Goal: Task Accomplishment & Management: Complete application form

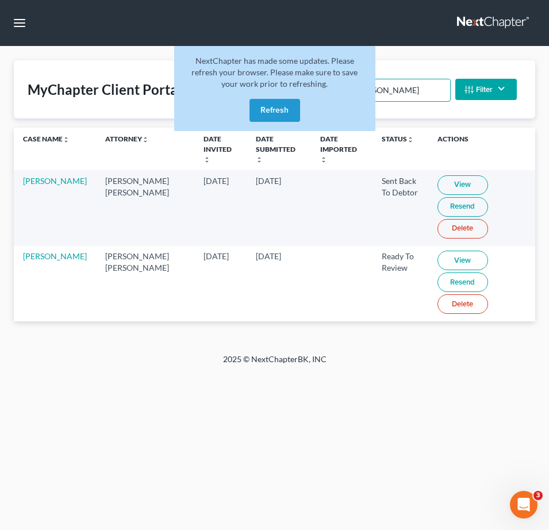
drag, startPoint x: 424, startPoint y: 94, endPoint x: -87, endPoint y: 54, distance: 512.5
click at [0, 54] on html "Home New Case Client Portal [DOMAIN_NAME], P.A. [PERSON_NAME][EMAIL_ADDRESS][DO…" at bounding box center [274, 265] width 549 height 530
type input "s"
type input "[PERSON_NAME]"
click at [436, 175] on link "View" at bounding box center [461, 185] width 51 height 20
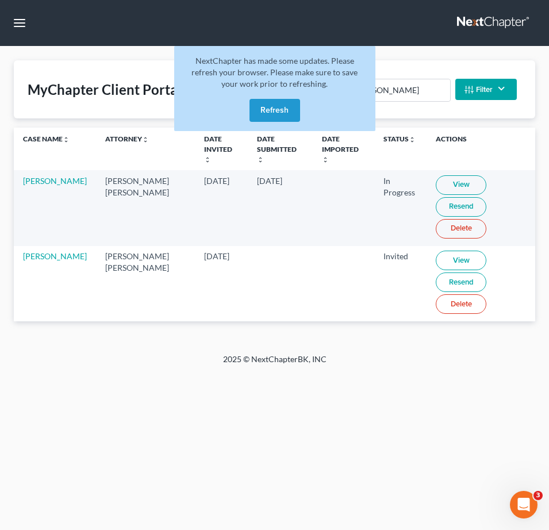
click at [284, 114] on button "Refresh" at bounding box center [274, 110] width 51 height 23
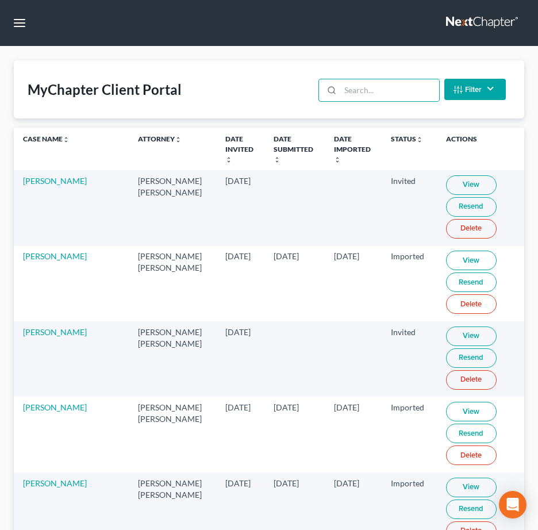
click at [375, 90] on input "search" at bounding box center [389, 90] width 98 height 22
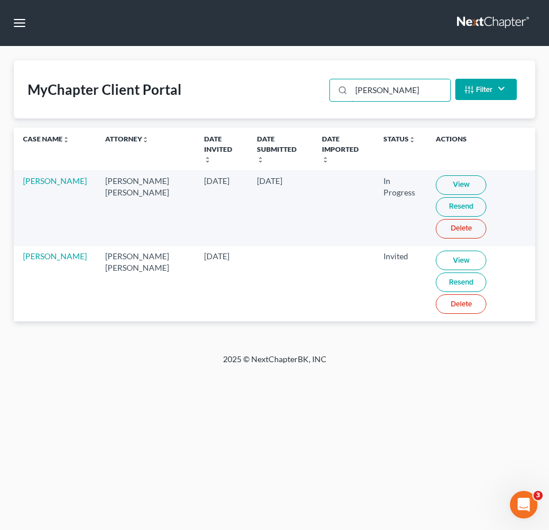
drag, startPoint x: 345, startPoint y: 91, endPoint x: 3, endPoint y: 61, distance: 343.3
click at [108, 67] on div "MyChapter Client Portal osei Filter Status Filter... Invited In Progress Ready …" at bounding box center [274, 89] width 521 height 58
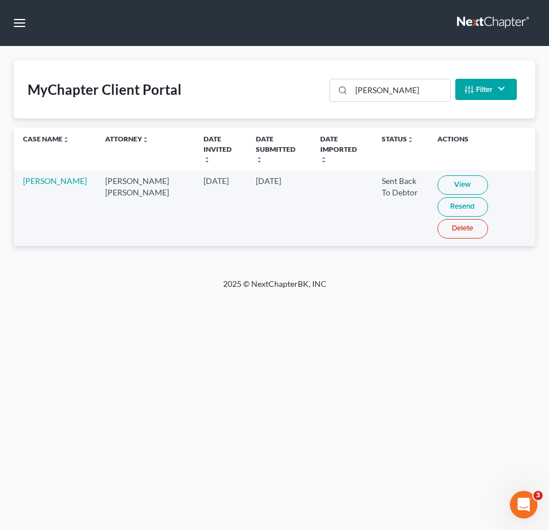
click at [443, 176] on link "View" at bounding box center [462, 185] width 51 height 20
drag, startPoint x: 309, startPoint y: 84, endPoint x: 9, endPoint y: 68, distance: 300.5
click at [40, 68] on div "MyChapter Client Portal carter Filter Status Filter... Invited In Progress Read…" at bounding box center [274, 89] width 521 height 58
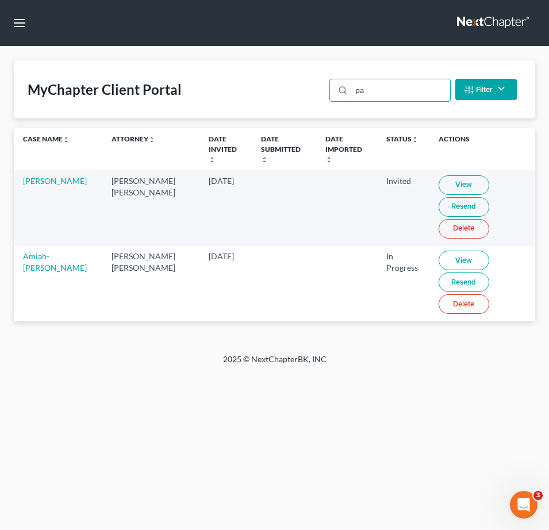
type input "p"
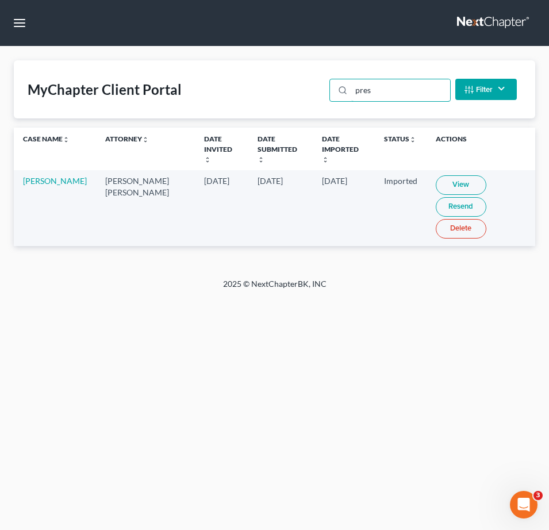
drag, startPoint x: 401, startPoint y: 98, endPoint x: 243, endPoint y: 94, distance: 158.1
click at [232, 90] on div "MyChapter Client Portal pres Filter Status Filter... Invited In Progress Ready …" at bounding box center [274, 89] width 521 height 58
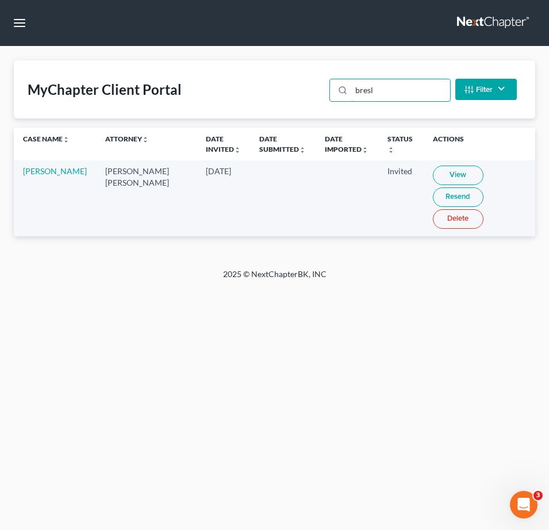
type input "bresl"
click at [447, 179] on link "View" at bounding box center [458, 176] width 51 height 20
drag, startPoint x: 255, startPoint y: 41, endPoint x: 215, endPoint y: 50, distance: 40.6
click at [255, 40] on nav "Home New Case Client Portal Fresh-Start.Law, P.A. jay@fresh-start.law My Accoun…" at bounding box center [274, 23] width 549 height 46
click at [14, 22] on button "button" at bounding box center [19, 23] width 21 height 21
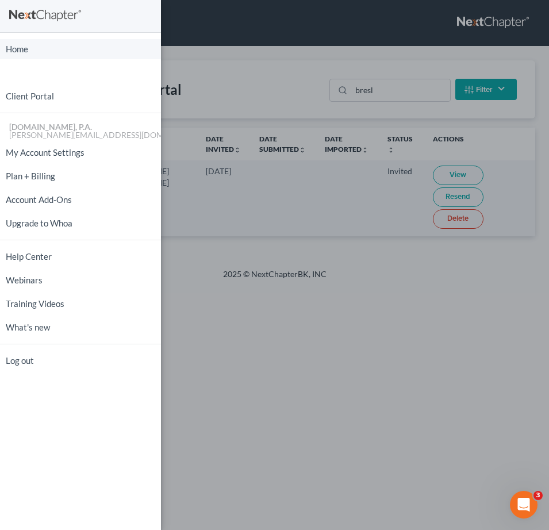
click at [49, 48] on link "Home" at bounding box center [80, 49] width 161 height 20
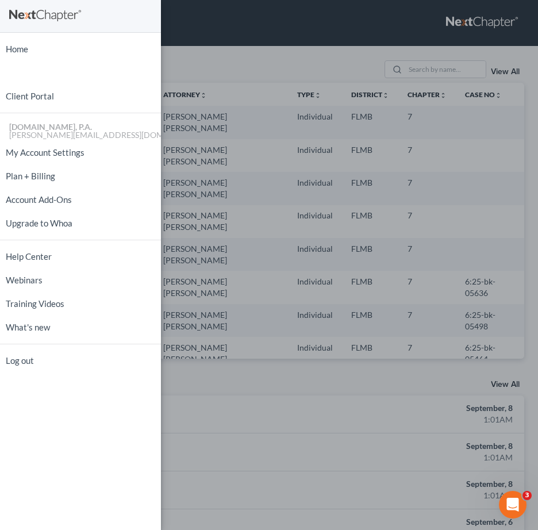
click at [400, 71] on div "Home New Case Client Portal Fresh-Start.Law, P.A. jay@fresh-start.law My Accoun…" at bounding box center [269, 265] width 538 height 530
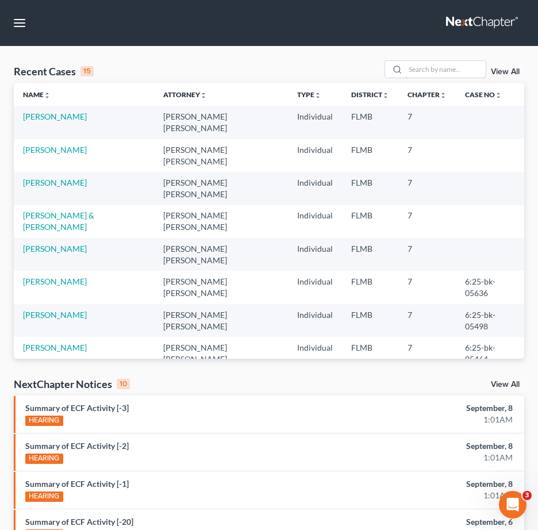
click at [420, 68] on input "search" at bounding box center [445, 69] width 80 height 17
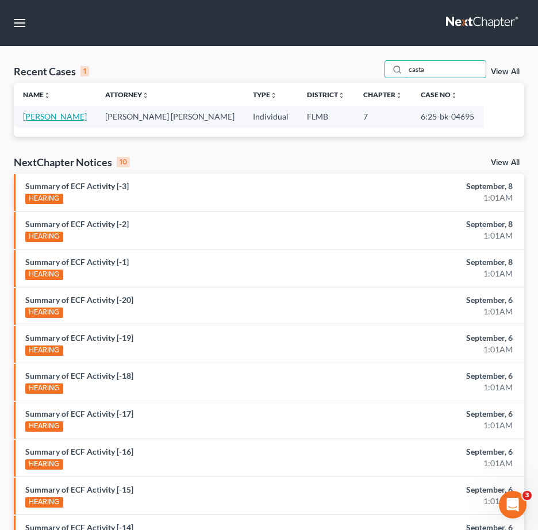
type input "casta"
click at [76, 116] on link "Castaneda, Karen" at bounding box center [55, 117] width 64 height 10
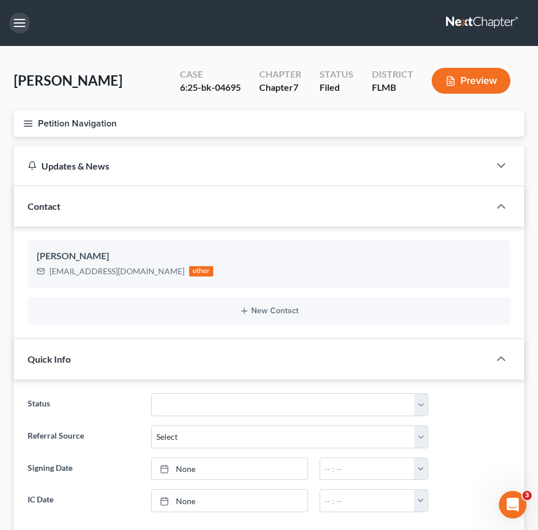
click at [19, 26] on button "button" at bounding box center [19, 23] width 21 height 21
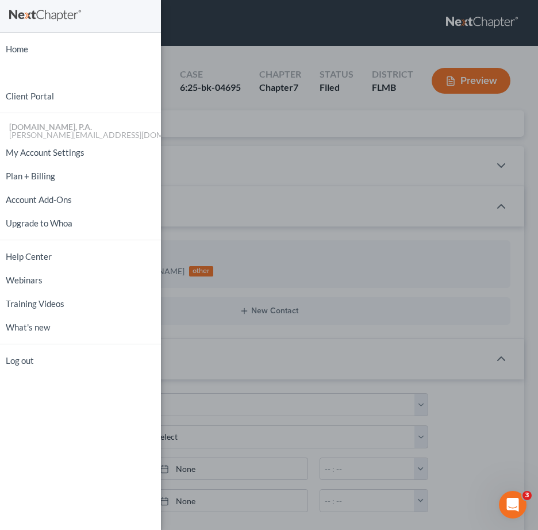
click at [325, 216] on div "Home New Case Client Portal Fresh-Start.Law, P.A. jay@fresh-start.law My Accoun…" at bounding box center [269, 265] width 538 height 530
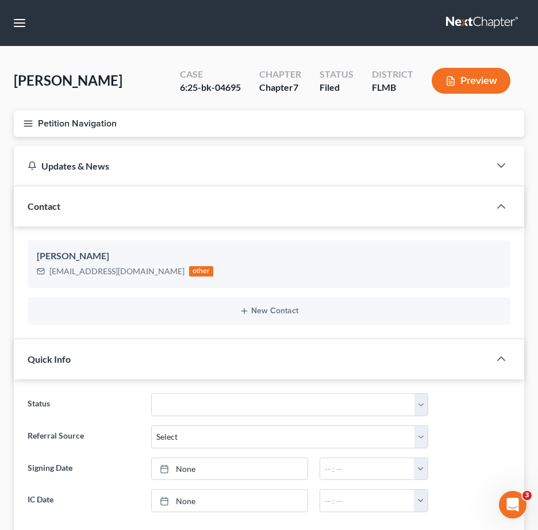
click at [26, 128] on icon "button" at bounding box center [28, 123] width 10 height 10
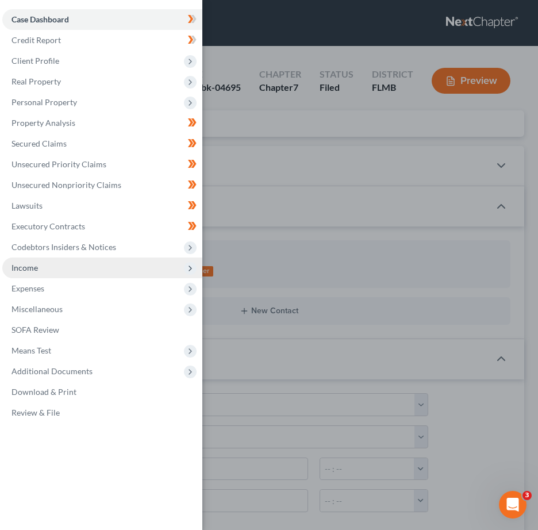
click at [66, 268] on span "Income" at bounding box center [102, 268] width 200 height 21
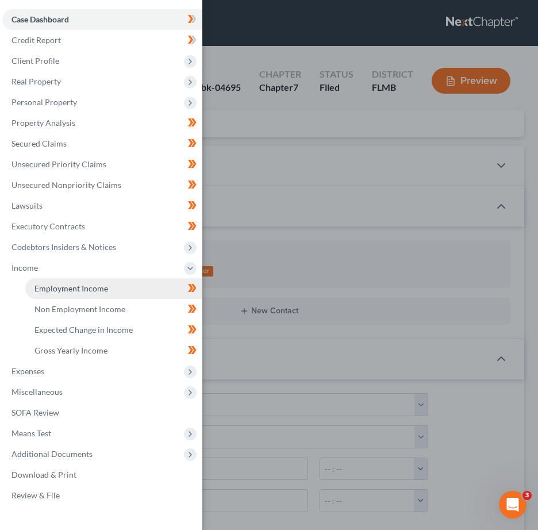
click at [135, 289] on link "Employment Income" at bounding box center [113, 288] width 177 height 21
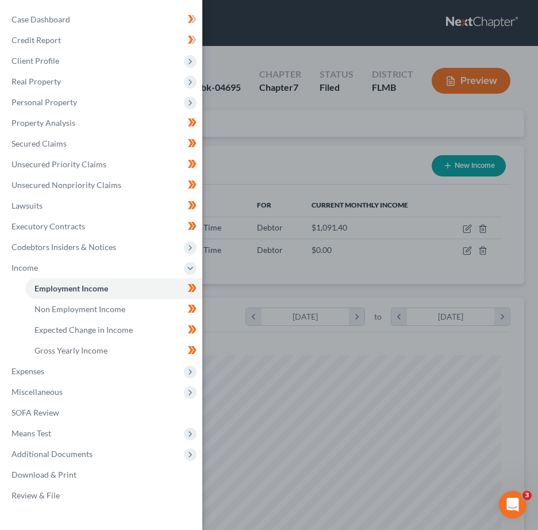
click at [335, 198] on div "Case Dashboard Payments Invoices Payments Payments Credit Report Client Profile" at bounding box center [269, 265] width 538 height 530
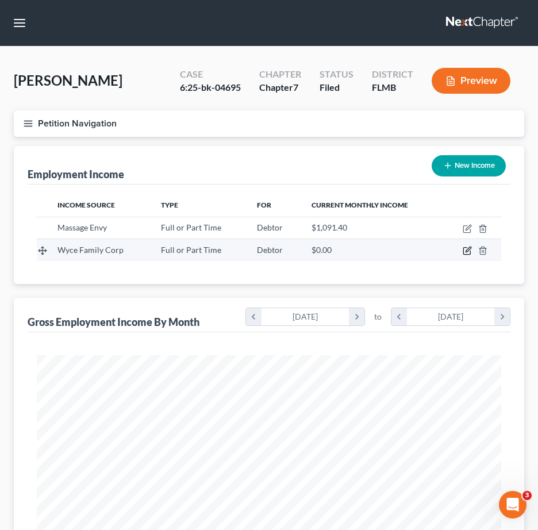
click at [465, 249] on icon "button" at bounding box center [467, 250] width 9 height 9
select select "0"
select select "9"
select select "0"
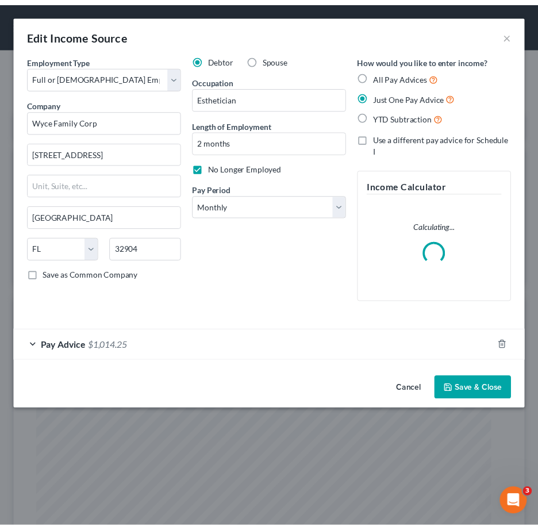
scroll to position [237, 498]
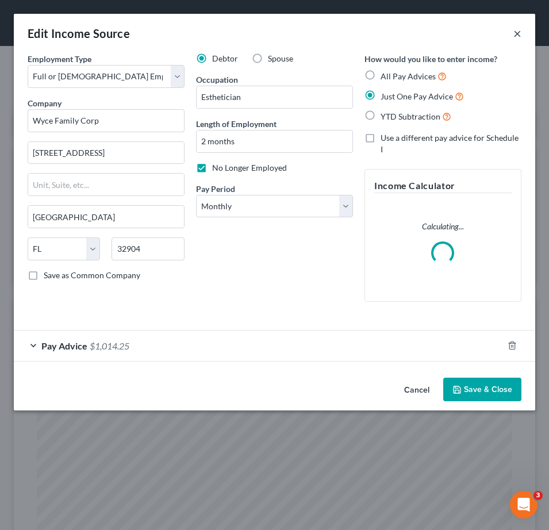
click at [517, 33] on button "×" at bounding box center [517, 33] width 8 height 14
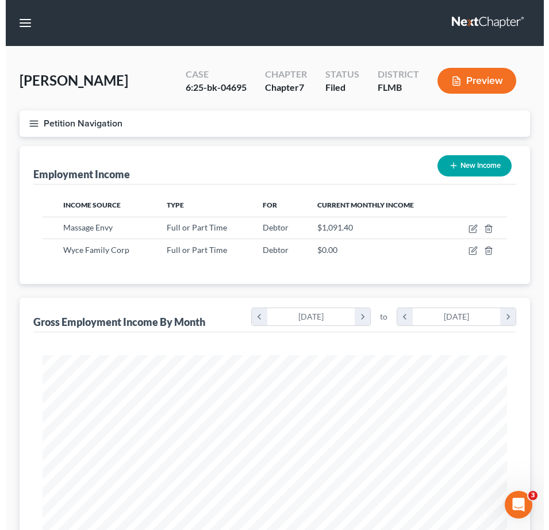
scroll to position [574580, 574325]
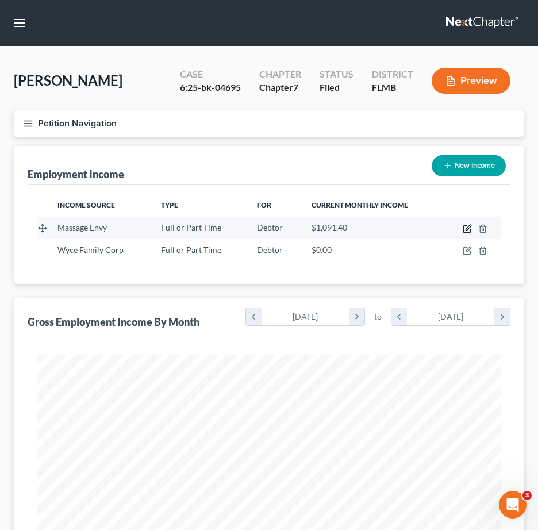
click at [464, 226] on icon "button" at bounding box center [466, 229] width 7 height 7
select select "0"
select select "9"
select select "0"
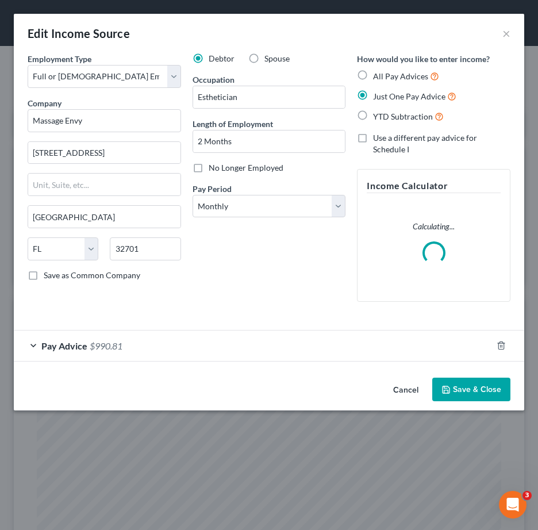
scroll to position [237, 498]
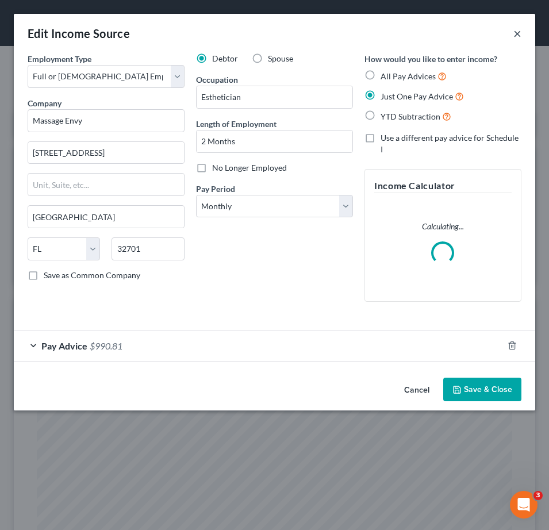
click at [517, 32] on button "×" at bounding box center [517, 33] width 8 height 14
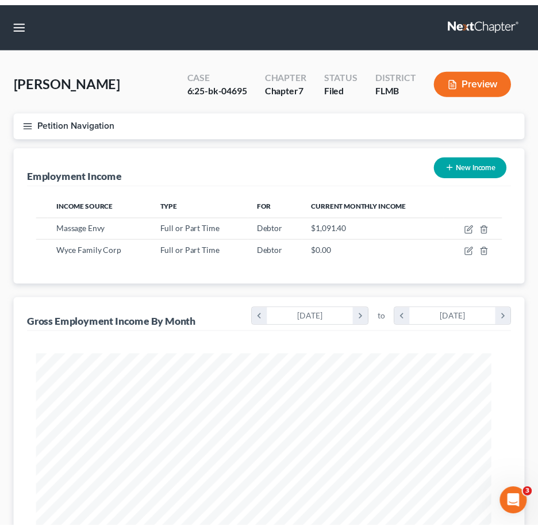
scroll to position [574580, 574325]
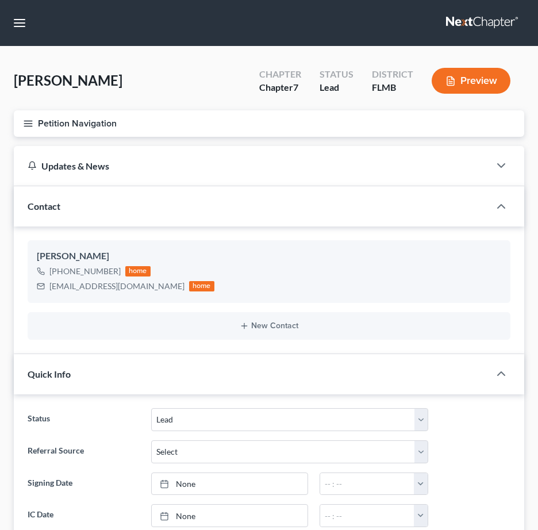
select select "4"
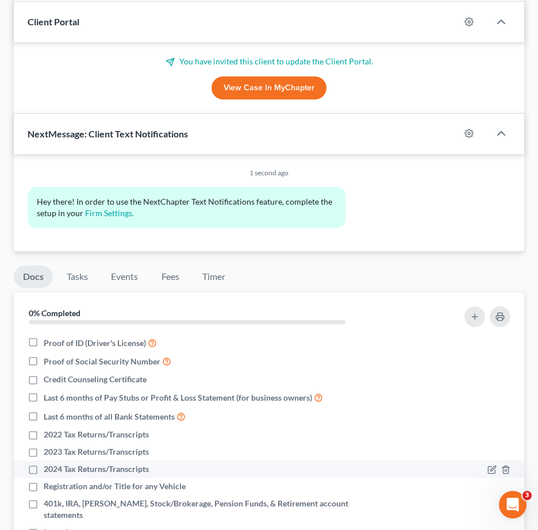
scroll to position [819, 0]
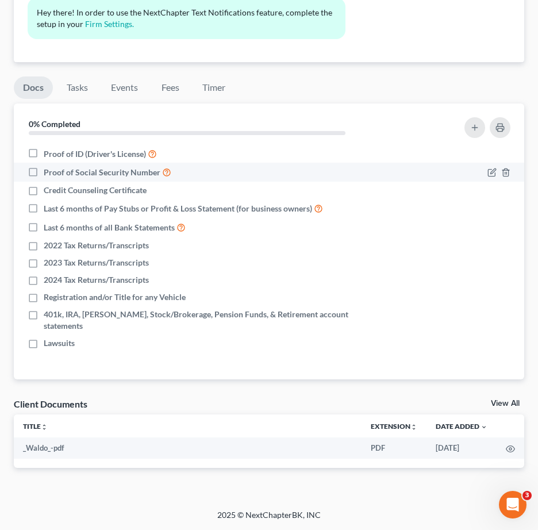
click at [44, 170] on label "Proof of Social Security Number" at bounding box center [108, 172] width 128 height 13
click at [48, 170] on input "Proof of Social Security Number" at bounding box center [51, 169] width 7 height 7
checkbox input "true"
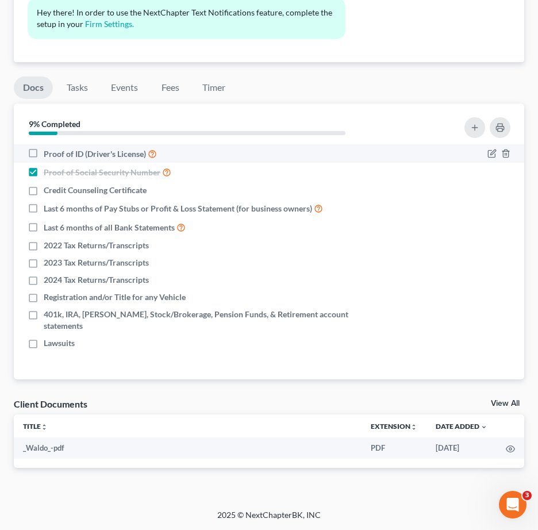
click at [44, 152] on label "Proof of ID (Driver's License)" at bounding box center [100, 153] width 113 height 13
click at [48, 152] on input "Proof of ID (Driver's License)" at bounding box center [51, 150] width 7 height 7
checkbox input "true"
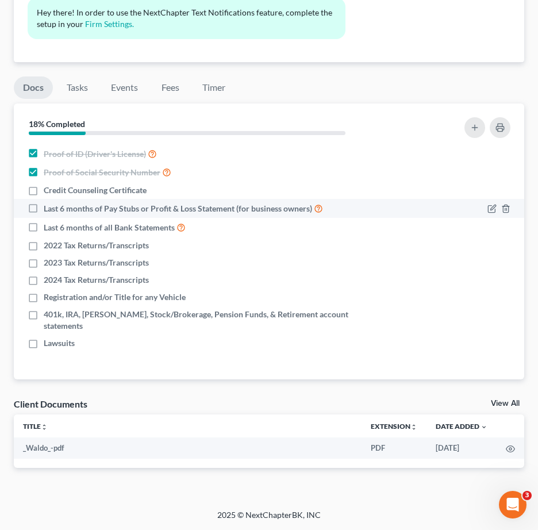
click at [44, 195] on label "Credit Counseling Certificate" at bounding box center [95, 190] width 103 height 11
click at [48, 192] on input "Credit Counseling Certificate" at bounding box center [51, 188] width 7 height 7
checkbox input "true"
click at [497, 207] on div at bounding box center [498, 207] width 23 height 11
click at [488, 207] on icon "button" at bounding box center [491, 208] width 7 height 7
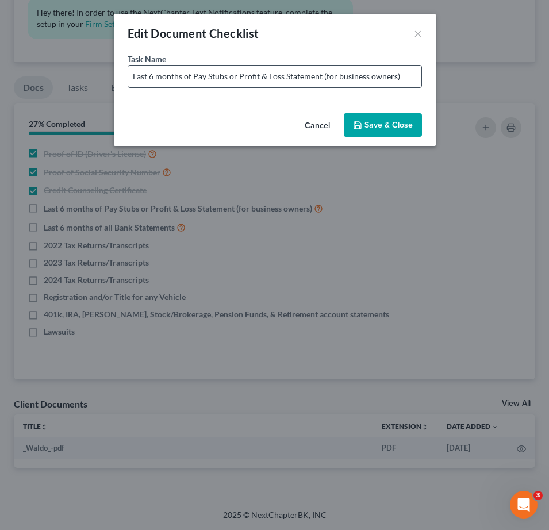
click at [419, 79] on div "Task Name * Last 6 months of Pay Stubs or Profit & Loss Statement (for business…" at bounding box center [275, 81] width 322 height 56
drag, startPoint x: 413, startPoint y: 78, endPoint x: -63, endPoint y: 61, distance: 476.8
type input "Proof of Social Security Number for Jessica Elyea"
drag, startPoint x: 325, startPoint y: 74, endPoint x: -162, endPoint y: 70, distance: 486.9
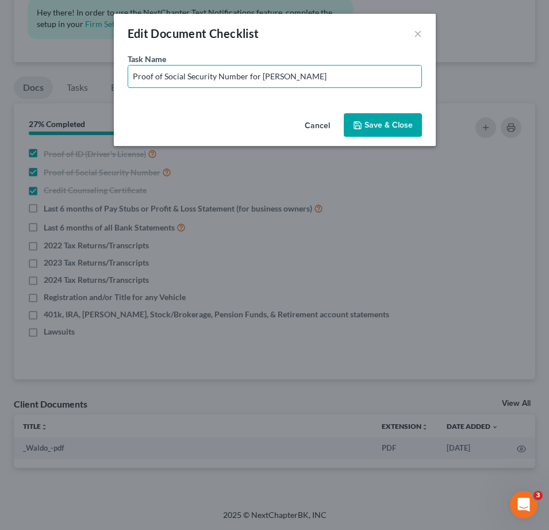
type input "Income - Social Security Benefit & Pension - Last 6 Months"
drag, startPoint x: 370, startPoint y: 121, endPoint x: 383, endPoint y: 135, distance: 18.7
click at [371, 122] on button "Save & Close" at bounding box center [383, 125] width 78 height 24
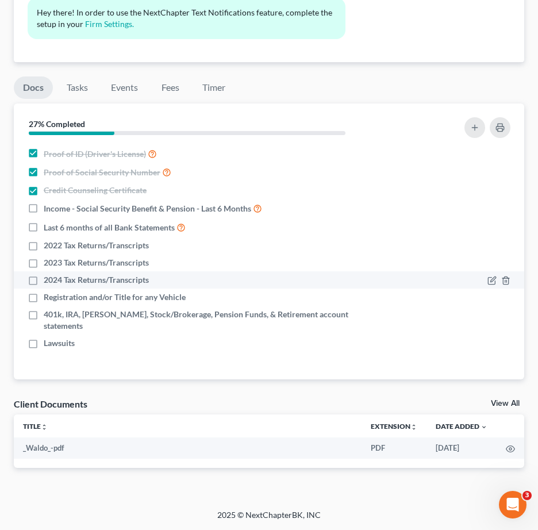
drag, startPoint x: 36, startPoint y: 266, endPoint x: 33, endPoint y: 274, distance: 9.3
click at [44, 266] on label "2023 Tax Returns/Transcripts" at bounding box center [96, 262] width 105 height 11
click at [48, 264] on input "2023 Tax Returns/Transcripts" at bounding box center [51, 260] width 7 height 7
checkbox input "true"
click at [44, 283] on label "2024 Tax Returns/Transcripts" at bounding box center [96, 279] width 105 height 11
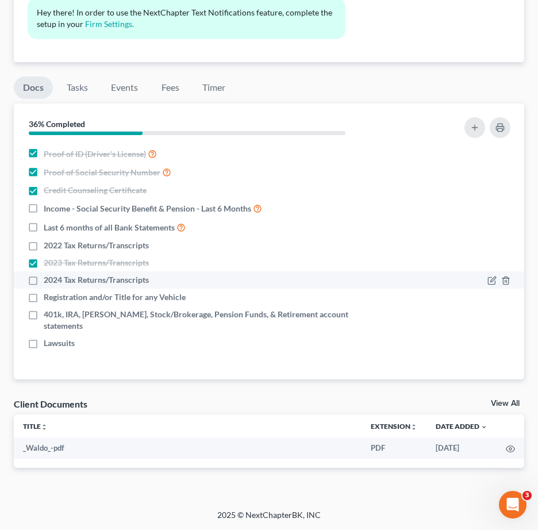
click at [48, 282] on input "2024 Tax Returns/Transcripts" at bounding box center [51, 277] width 7 height 7
checkbox input "true"
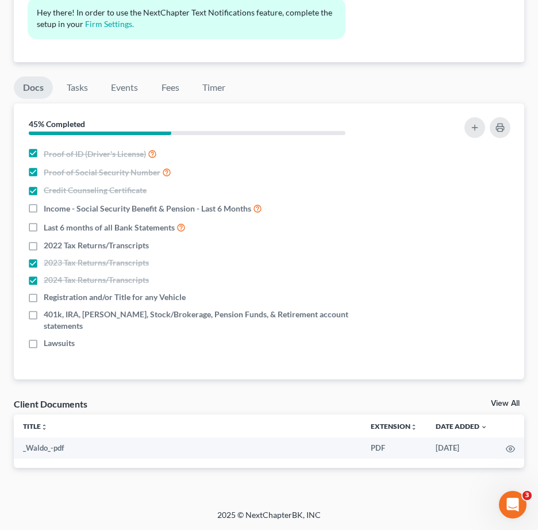
click at [266, 344] on div "Nothing here yet! Proof of ID (Driver's License) Proof of Social Security Numbe…" at bounding box center [269, 262] width 510 height 236
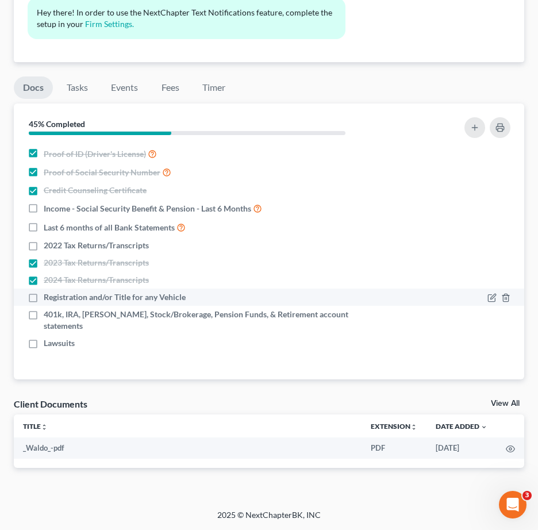
click at [44, 302] on label "Registration and/or Title for any Vehicle" at bounding box center [115, 296] width 142 height 11
click at [48, 299] on input "Registration and/or Title for any Vehicle" at bounding box center [51, 294] width 7 height 7
checkbox input "true"
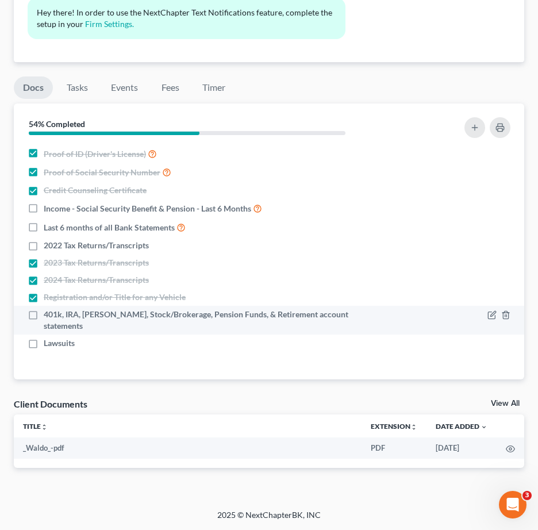
click at [44, 316] on label "401k, IRA, ROTH IRA, Stock/Brokerage, Pension Funds, & Retirement account state…" at bounding box center [215, 320] width 343 height 23
click at [48, 316] on input "401k, IRA, ROTH IRA, Stock/Brokerage, Pension Funds, & Retirement account state…" at bounding box center [51, 312] width 7 height 7
drag, startPoint x: 216, startPoint y: 305, endPoint x: 212, endPoint y: 313, distance: 9.8
click at [216, 305] on li "Registration and/or Title for any Vehicle" at bounding box center [269, 297] width 510 height 17
click at [207, 317] on span "401k, IRA, ROTH IRA, Stock/Brokerage, Pension Funds, & Retirement account state…" at bounding box center [215, 320] width 343 height 23
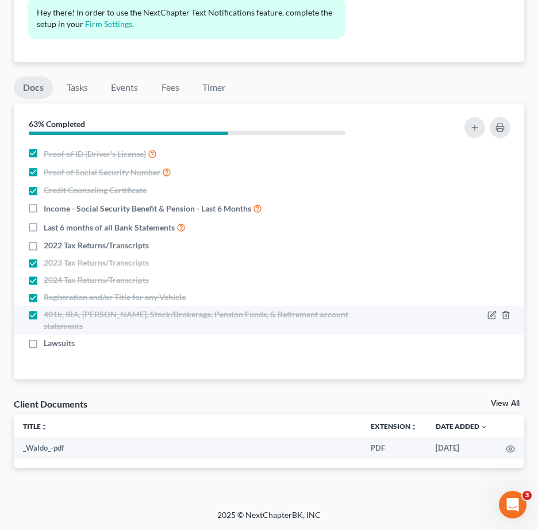
click at [56, 316] on input "401k, IRA, ROTH IRA, Stock/Brokerage, Pension Funds, & Retirement account state…" at bounding box center [51, 312] width 7 height 7
checkbox input "false"
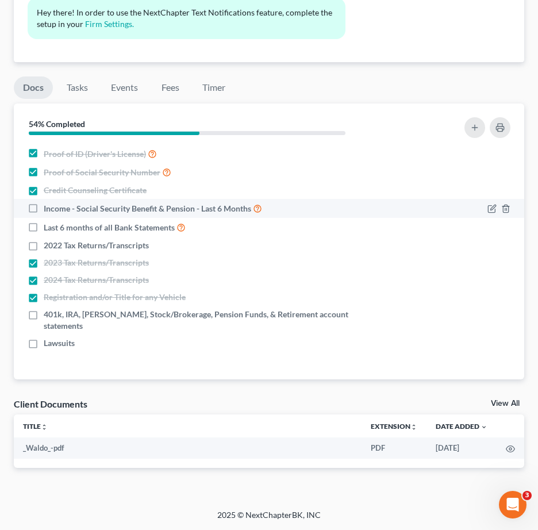
click at [203, 208] on span "Income - Social Security Benefit & Pension - Last 6 Months" at bounding box center [148, 208] width 208 height 11
click at [56, 208] on input "Income - Social Security Benefit & Pension - Last 6 Months" at bounding box center [51, 205] width 7 height 7
click at [44, 209] on label "Income - Social Security Benefit & Pension - Last 6 Months" at bounding box center [153, 208] width 218 height 13
click at [48, 209] on input "Income - Social Security Benefit & Pension - Last 6 Months" at bounding box center [51, 205] width 7 height 7
checkbox input "false"
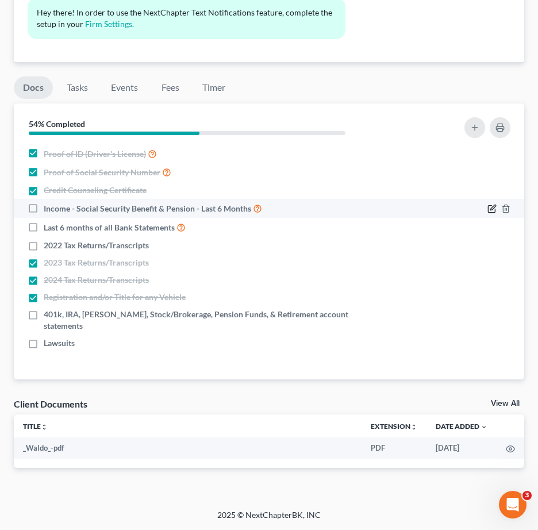
click at [490, 209] on icon "button" at bounding box center [491, 208] width 9 height 9
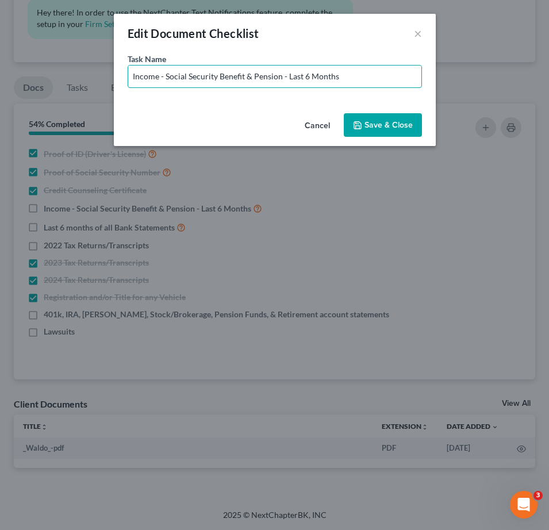
drag, startPoint x: 166, startPoint y: 75, endPoint x: 547, endPoint y: 84, distance: 381.2
click at [537, 84] on div "Edit Document Checklist × Task Name * Income - Social Security Benefit & Pensio…" at bounding box center [274, 265] width 549 height 530
type input "Income - Social Security Benefit & Pension - Last 6 Months"
click at [372, 126] on button "Save & Close" at bounding box center [383, 125] width 78 height 24
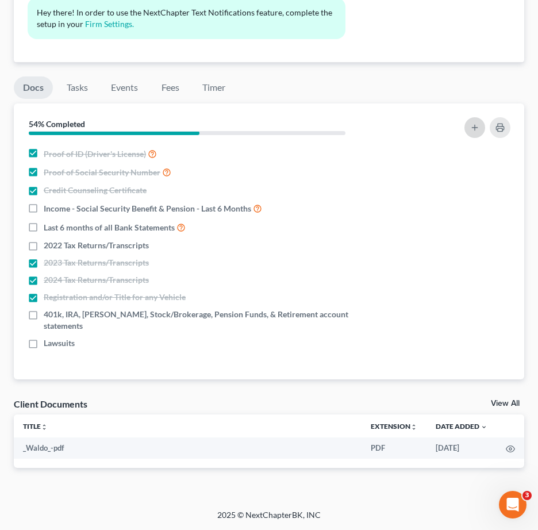
click at [475, 132] on button "button" at bounding box center [474, 127] width 21 height 21
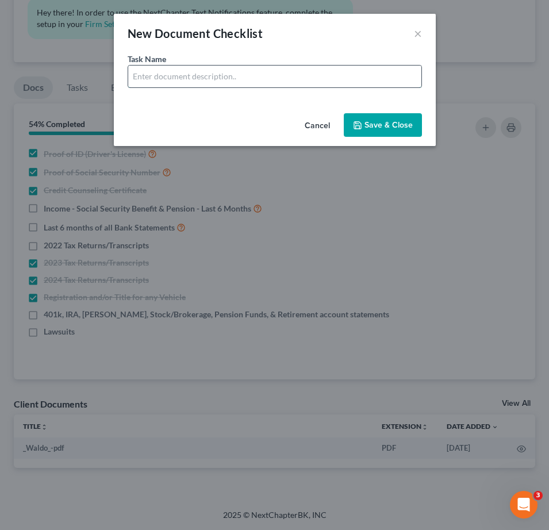
click at [156, 79] on input "text" at bounding box center [274, 77] width 293 height 22
drag, startPoint x: 283, startPoint y: 76, endPoint x: -28, endPoint y: 59, distance: 312.0
type input "Account Statements for Apple Cash - 6 Months"
click at [374, 132] on button "Save & Close" at bounding box center [383, 125] width 78 height 24
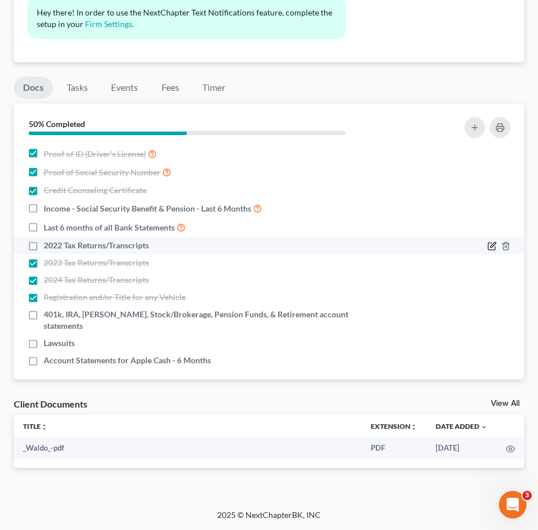
click at [492, 244] on icon "button" at bounding box center [491, 245] width 9 height 9
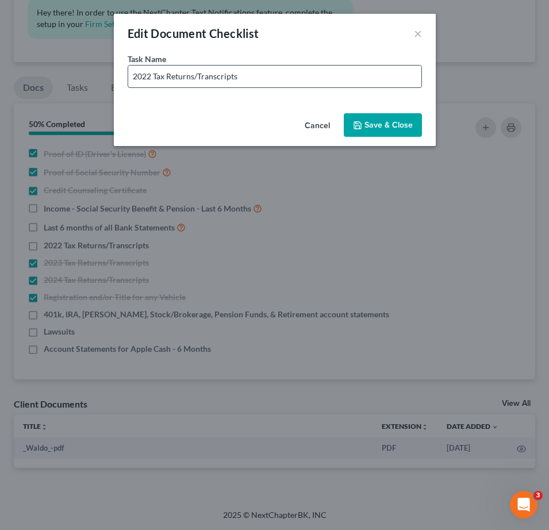
drag, startPoint x: 297, startPoint y: 72, endPoint x: 307, endPoint y: 76, distance: 10.4
click at [298, 74] on input "2022 Tax Returns/Transcripts" at bounding box center [274, 77] width 293 height 22
type input "2022 Tax Returns/Transcripts - No filing"
click at [394, 123] on button "Save & Close" at bounding box center [383, 125] width 78 height 24
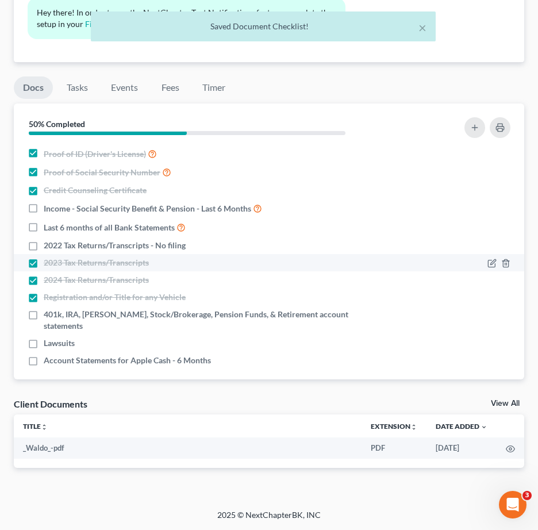
click at [428, 269] on li "2023 Tax Returns/Transcripts" at bounding box center [269, 262] width 510 height 17
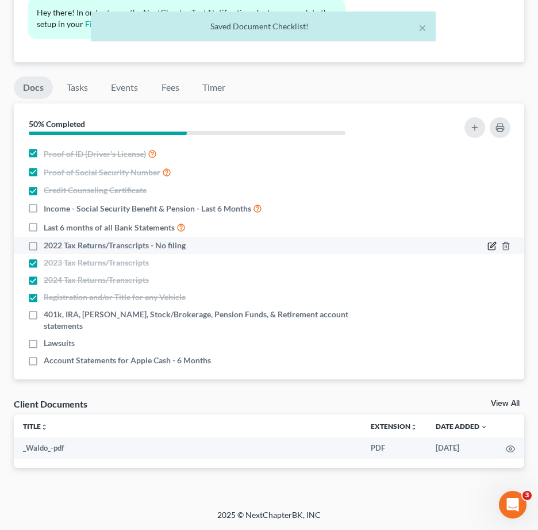
click at [493, 242] on icon "button" at bounding box center [491, 245] width 9 height 9
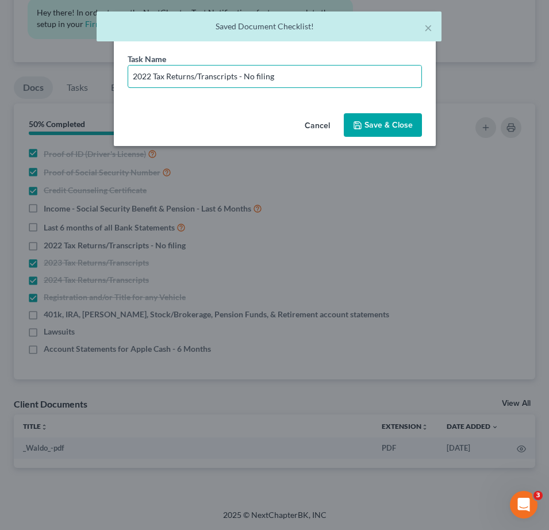
drag, startPoint x: 240, startPoint y: 78, endPoint x: 409, endPoint y: 89, distance: 168.8
click at [412, 89] on div "Task Name * 2022 Tax Returns/Transcripts - No filing" at bounding box center [275, 81] width 322 height 56
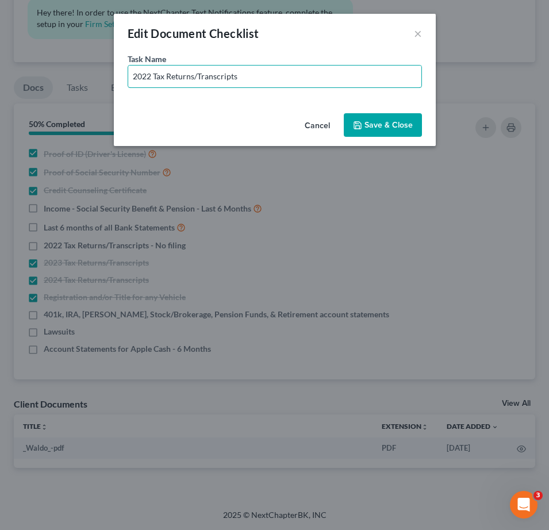
type input "2022 Tax Returns/Transcripts"
drag, startPoint x: 398, startPoint y: 120, endPoint x: 402, endPoint y: 124, distance: 6.1
click at [398, 120] on button "Save & Close" at bounding box center [383, 125] width 78 height 24
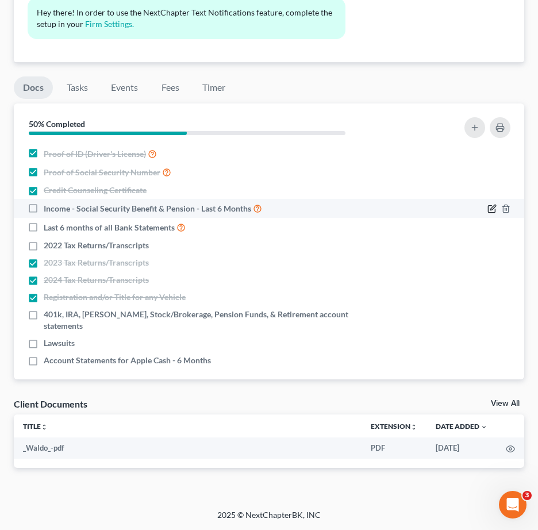
click at [494, 208] on icon "button" at bounding box center [492, 207] width 5 height 5
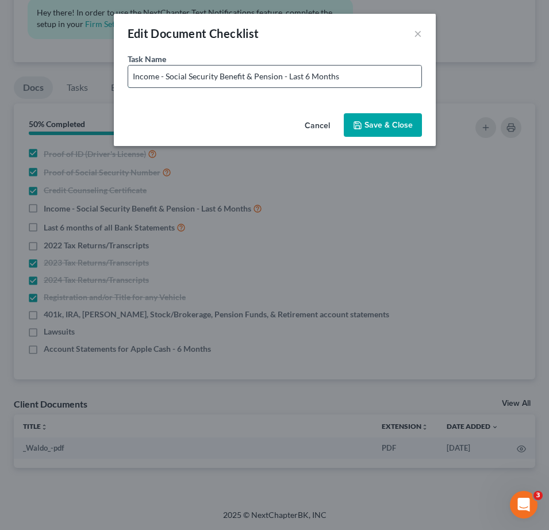
drag, startPoint x: 167, startPoint y: 79, endPoint x: 401, endPoint y: 84, distance: 234.6
click at [401, 84] on input "Income - Social Security Benefit & Pension - Last 6 Months" at bounding box center [274, 77] width 293 height 22
type input "Income - Copy of COLA or Social Security Benefit Letter"
click at [401, 123] on button "Save & Close" at bounding box center [383, 125] width 78 height 24
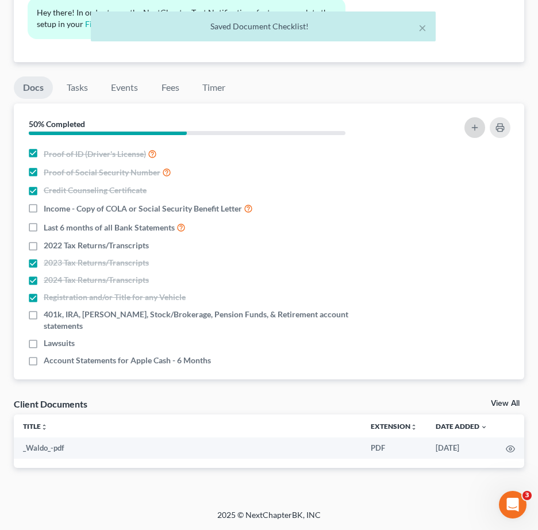
click at [474, 125] on icon "button" at bounding box center [474, 127] width 9 height 9
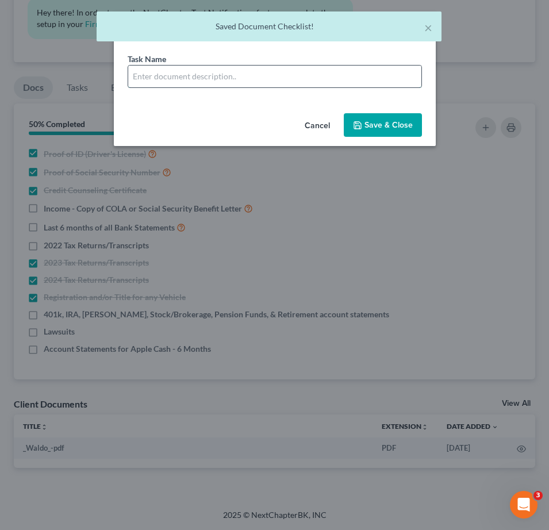
click at [189, 73] on input "text" at bounding box center [274, 77] width 293 height 22
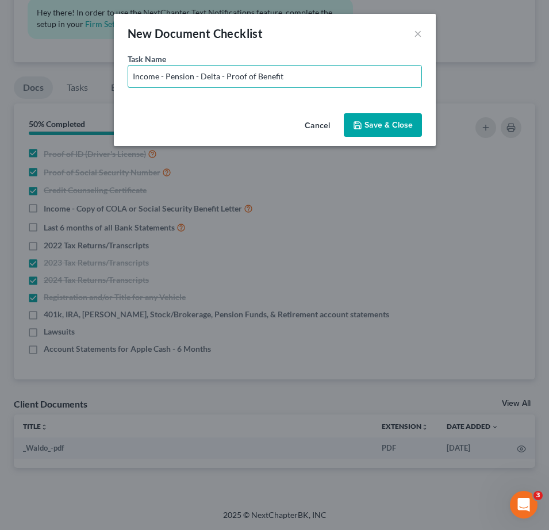
type input "Income - Pension - Delta - Proof of Benefit"
drag, startPoint x: 376, startPoint y: 130, endPoint x: 384, endPoint y: 112, distance: 20.1
click at [376, 129] on button "Save & Close" at bounding box center [383, 125] width 78 height 24
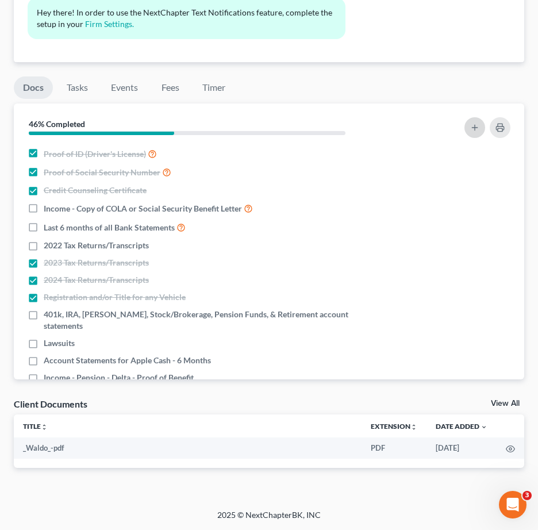
click at [477, 128] on line "button" at bounding box center [474, 128] width 5 height 0
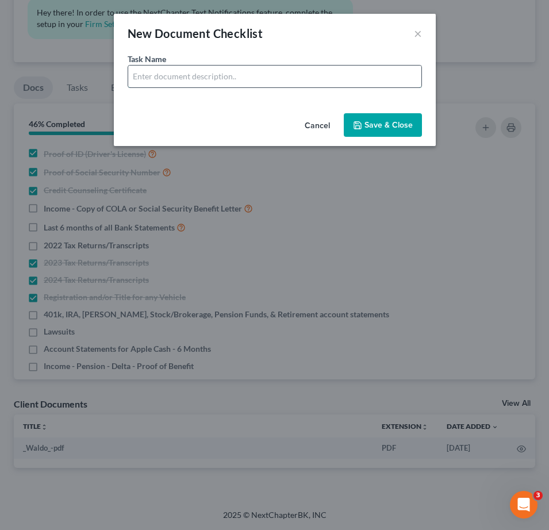
click at [155, 78] on input "text" at bounding box center [274, 77] width 293 height 22
drag, startPoint x: 261, startPoint y: 74, endPoint x: 279, endPoint y: 79, distance: 18.4
click at [261, 74] on input "Bank Statement for Bank of America -" at bounding box center [274, 77] width 293 height 22
click at [355, 78] on input "Bank Statement for Bank of America 8089 -" at bounding box center [274, 77] width 293 height 22
type input "Bank Statement for Bank of America 8089 - 06/21/2025 - Present"
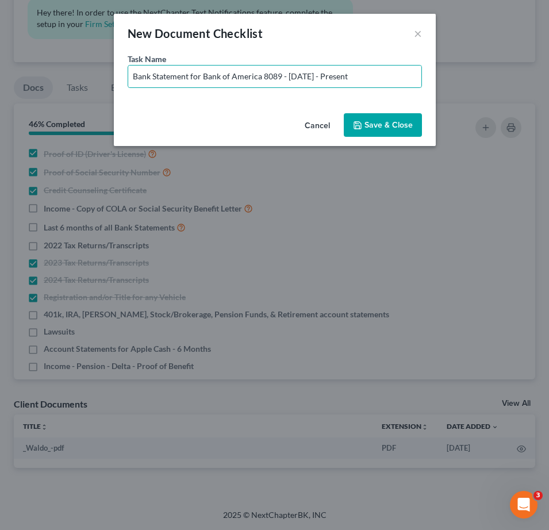
click at [372, 120] on button "Save & Close" at bounding box center [383, 125] width 78 height 24
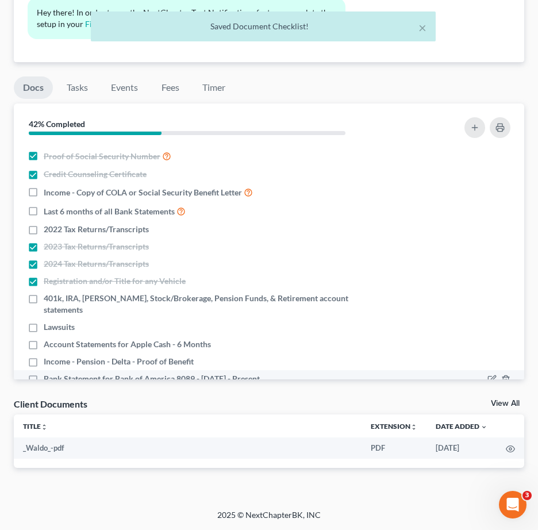
scroll to position [30, 0]
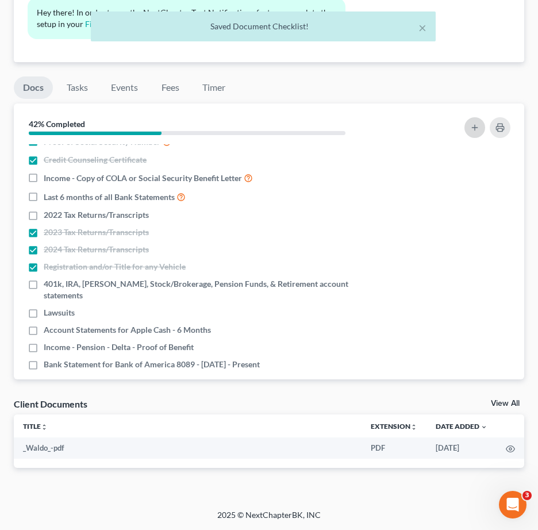
click at [477, 135] on button "button" at bounding box center [474, 127] width 21 height 21
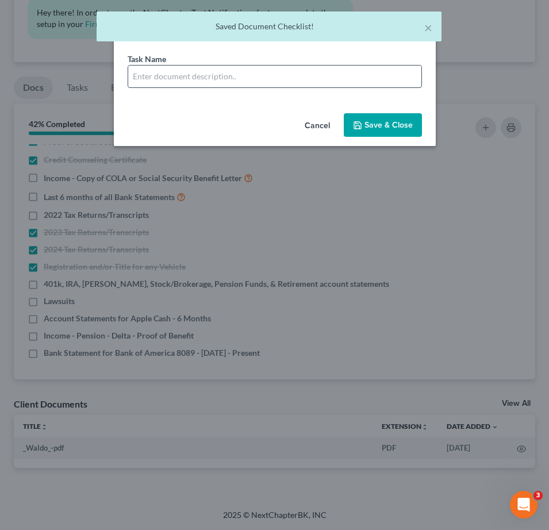
click at [205, 70] on input "text" at bounding box center [274, 77] width 293 height 22
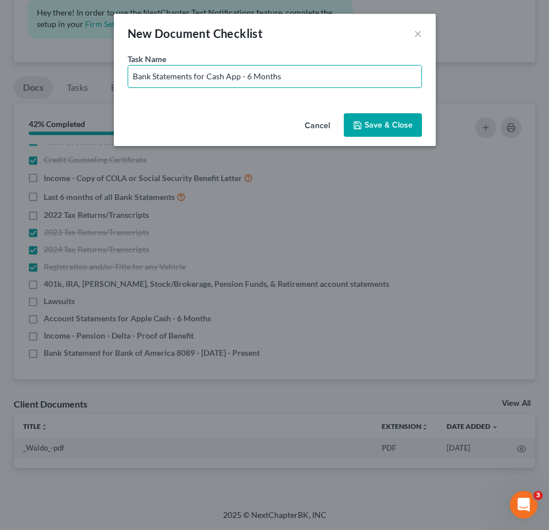
drag, startPoint x: 206, startPoint y: 76, endPoint x: 450, endPoint y: 100, distance: 244.9
click at [450, 100] on div "New Document Checklist × Task Name * Bank Statements for Cash App - 6 Months Ca…" at bounding box center [274, 265] width 549 height 530
click at [298, 77] on input "Bank Statements for Wells Fargo 8447 -" at bounding box center [274, 77] width 293 height 22
type input "Bank Statements for Wells Fargo 8447 - Apr, May, Ju, Jul, Aug 2025"
click at [371, 119] on button "Save & Close" at bounding box center [383, 125] width 78 height 24
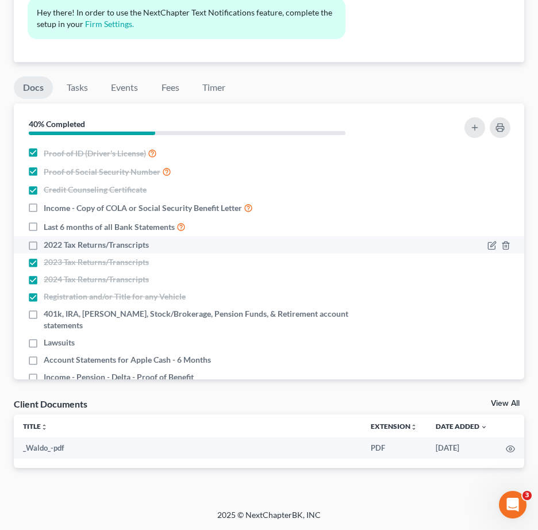
scroll to position [0, 0]
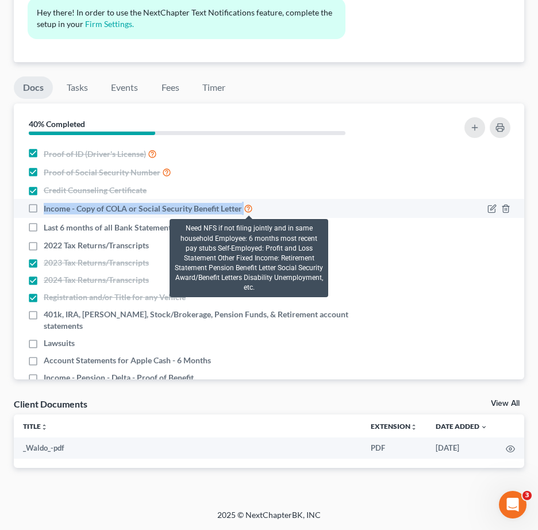
drag, startPoint x: 43, startPoint y: 208, endPoint x: 241, endPoint y: 212, distance: 198.9
click at [243, 212] on div "Income - Copy of COLA or Social Security Benefit Letter" at bounding box center [207, 208] width 359 height 13
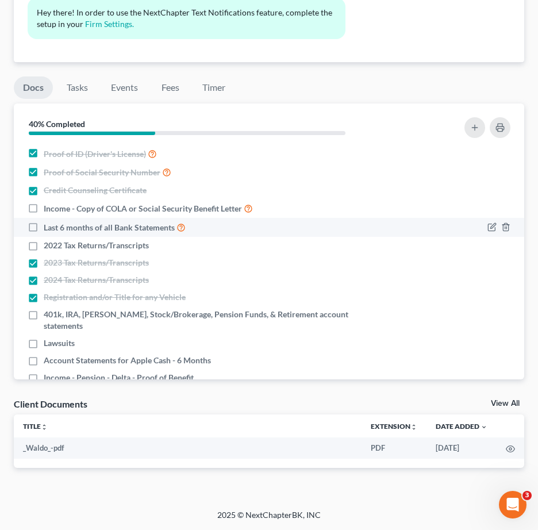
drag, startPoint x: 211, startPoint y: 210, endPoint x: 126, endPoint y: 220, distance: 85.7
click at [125, 217] on ul "Proof of ID (Driver's License) Proof of Social Security Number Credit Counselin…" at bounding box center [269, 282] width 492 height 276
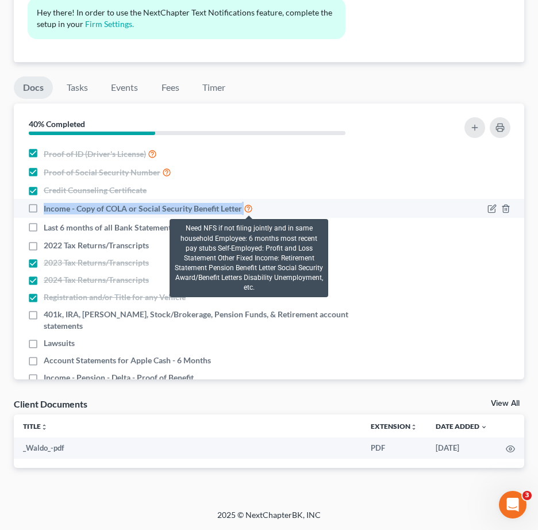
drag, startPoint x: 42, startPoint y: 206, endPoint x: 247, endPoint y: 209, distance: 204.6
click at [247, 209] on label "Income - Copy of COLA or Social Security Benefit Letter" at bounding box center [148, 208] width 209 height 13
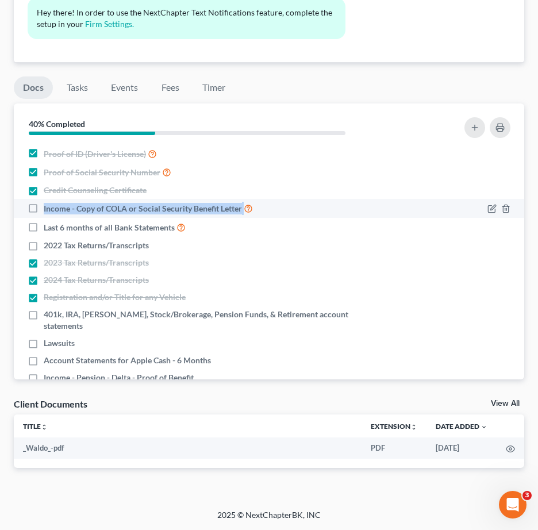
copy label "Income - Copy of COLA or Social Security Benefit Letter"
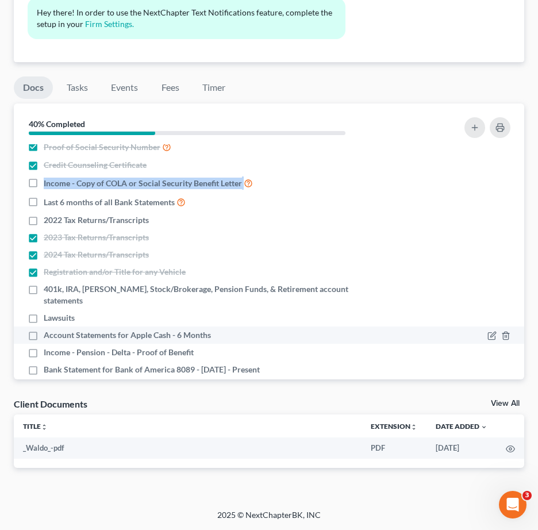
scroll to position [48, 0]
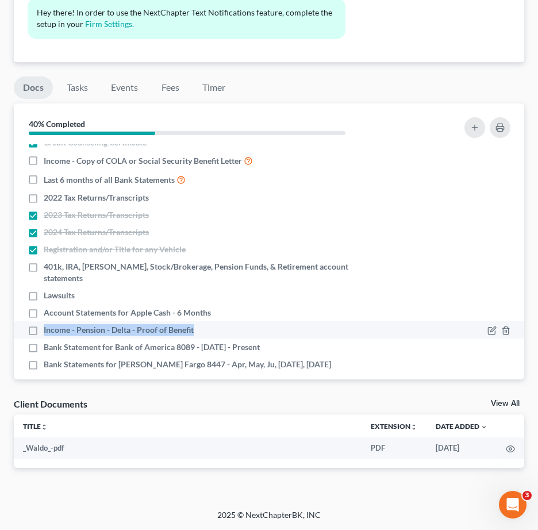
drag, startPoint x: 43, startPoint y: 314, endPoint x: 201, endPoint y: 320, distance: 158.2
click at [201, 324] on div "Income - Pension - Delta - Proof of Benefit" at bounding box center [207, 329] width 359 height 11
copy span "Income - Pension - Delta - Proof of Benefit"
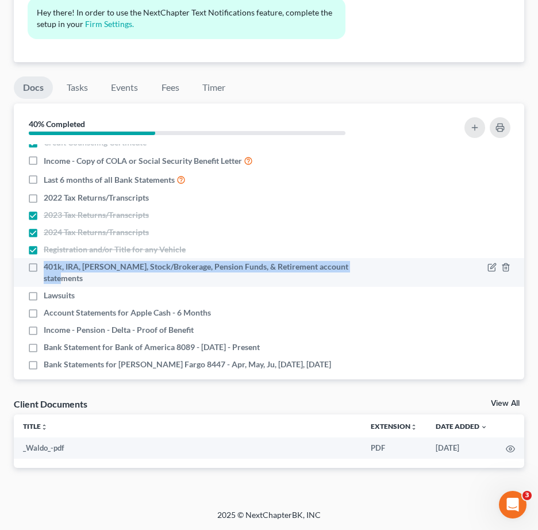
drag, startPoint x: 41, startPoint y: 267, endPoint x: 366, endPoint y: 266, distance: 324.8
click at [366, 266] on div "401k, IRA, ROTH IRA, Stock/Brokerage, Pension Funds, & Retirement account state…" at bounding box center [207, 272] width 359 height 23
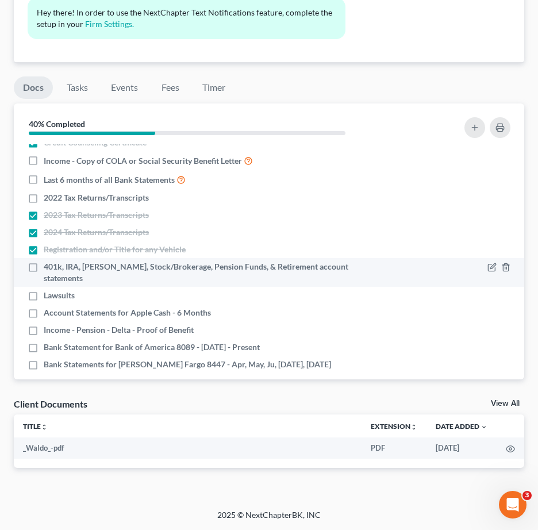
click at [44, 266] on label "401k, IRA, ROTH IRA, Stock/Brokerage, Pension Funds, & Retirement account state…" at bounding box center [215, 272] width 343 height 23
click at [48, 266] on input "401k, IRA, ROTH IRA, Stock/Brokerage, Pension Funds, & Retirement account state…" at bounding box center [51, 264] width 7 height 7
checkbox input "true"
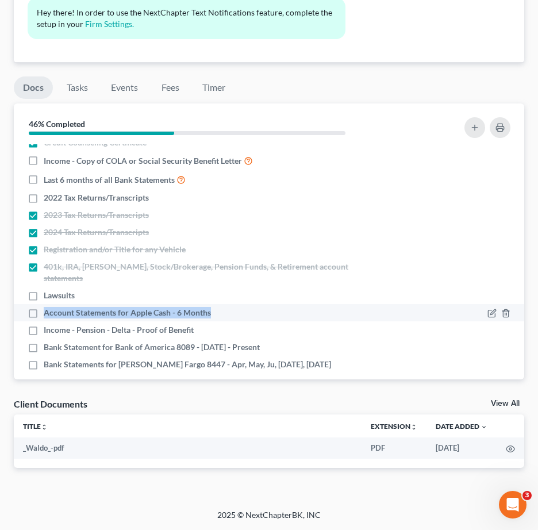
drag, startPoint x: 86, startPoint y: 301, endPoint x: 242, endPoint y: 306, distance: 155.9
click at [242, 307] on div "Account Statements for Apple Cash - 6 Months" at bounding box center [207, 312] width 359 height 11
copy span "Account Statements for Apple Cash - 6 Months"
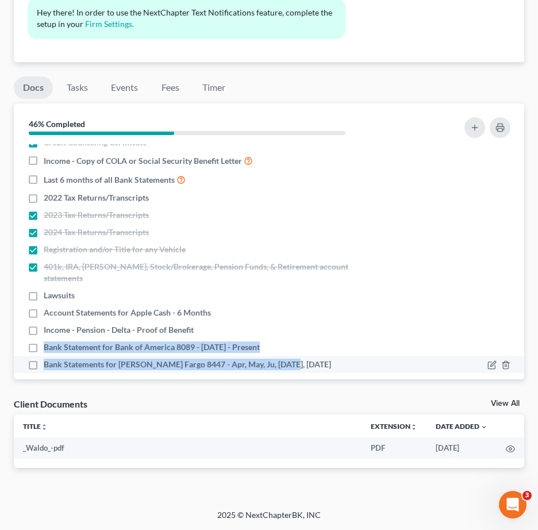
drag, startPoint x: 44, startPoint y: 332, endPoint x: 293, endPoint y: 360, distance: 249.8
click at [293, 360] on ul "Proof of ID (Driver's License) Proof of Social Security Number Credit Counselin…" at bounding box center [269, 235] width 492 height 276
copy ul "Bank Statement for Bank of America 8089 - 06/21/2025 - Present Bank Statements …"
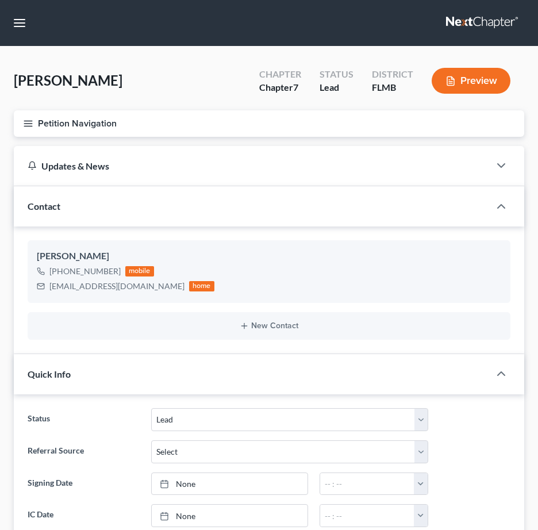
select select "4"
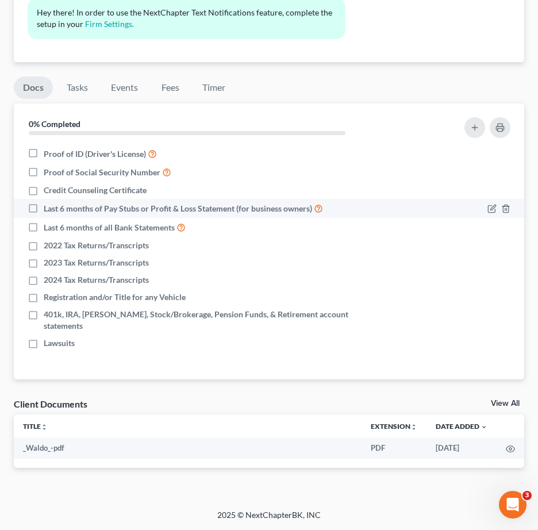
click at [44, 209] on label "Last 6 months of Pay Stubs or Profit & Loss Statement (for business owners)" at bounding box center [183, 208] width 279 height 13
click at [48, 209] on input "Last 6 months of Pay Stubs or Profit & Loss Statement (for business owners)" at bounding box center [51, 205] width 7 height 7
checkbox input "true"
